Goal: Register for event/course

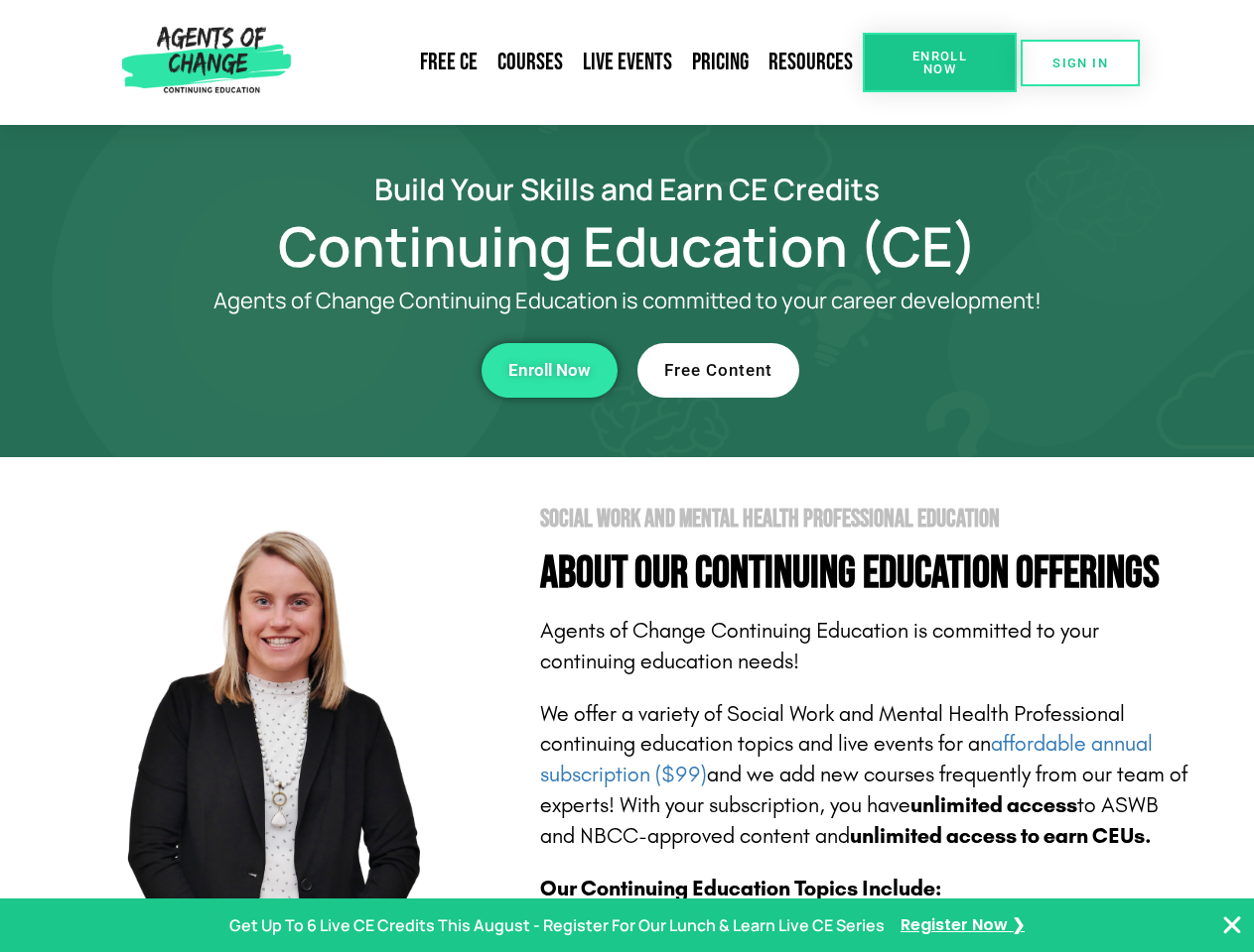
click at [626, 476] on section "Social Work and Mental Health Professional Education About Our Continuing Educa…" at bounding box center [627, 874] width 1254 height 834
click at [939, 63] on span "Enroll Now" at bounding box center [940, 63] width 91 height 26
click at [1080, 63] on span "SIGN IN" at bounding box center [1080, 63] width 56 height 13
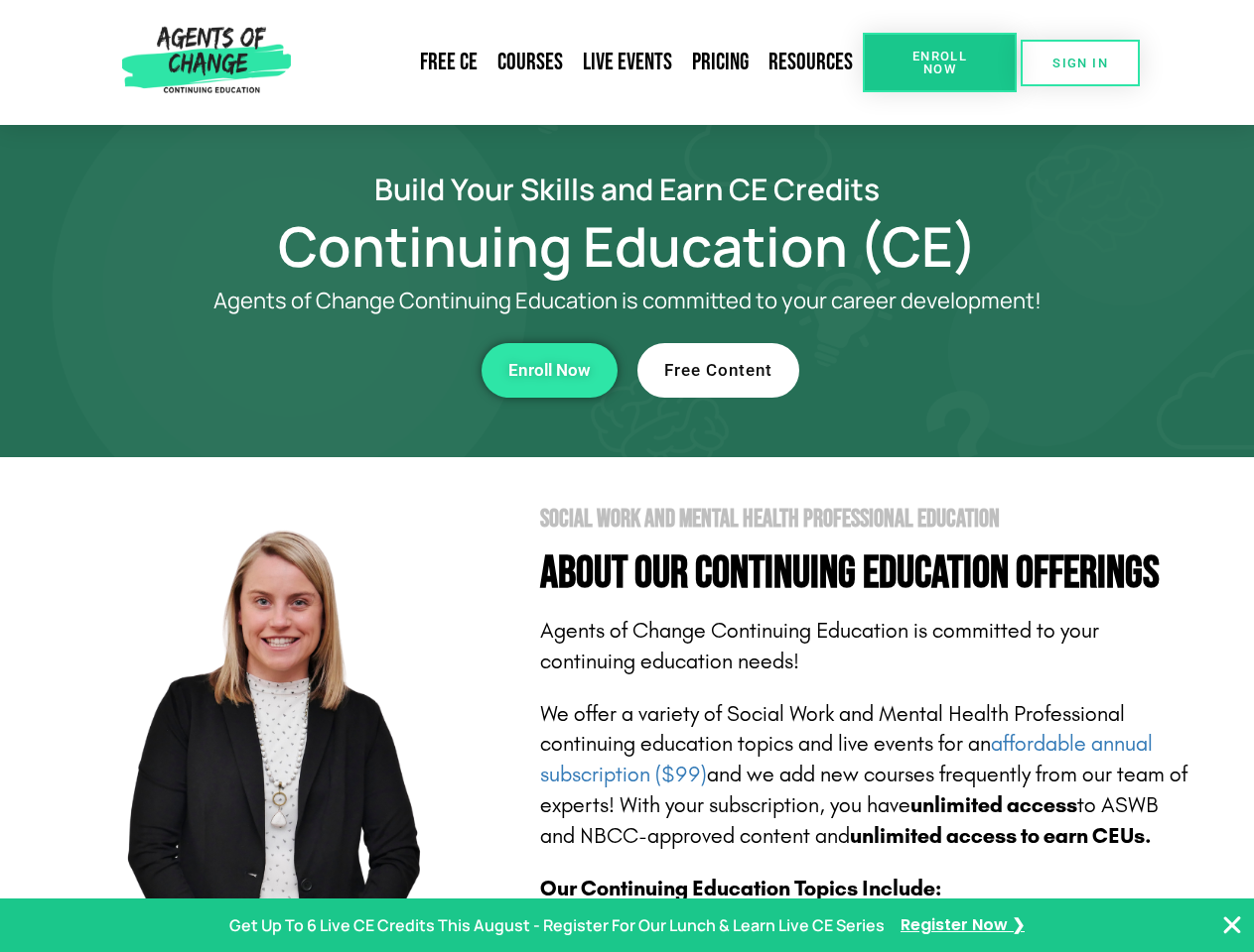
click at [344, 370] on div "Enroll Now" at bounding box center [344, 370] width 546 height 55
click at [549, 370] on span "Enroll Now" at bounding box center [549, 370] width 83 height 17
click at [911, 370] on div "Free Content" at bounding box center [910, 370] width 546 height 55
